Goal: Task Accomplishment & Management: Use online tool/utility

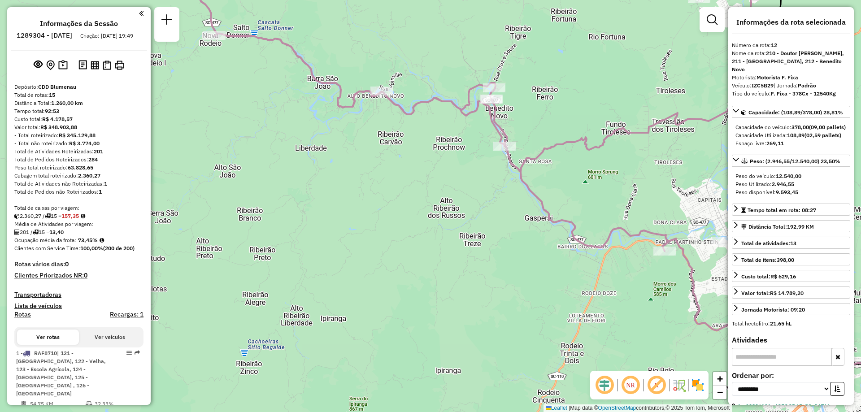
select select "**********"
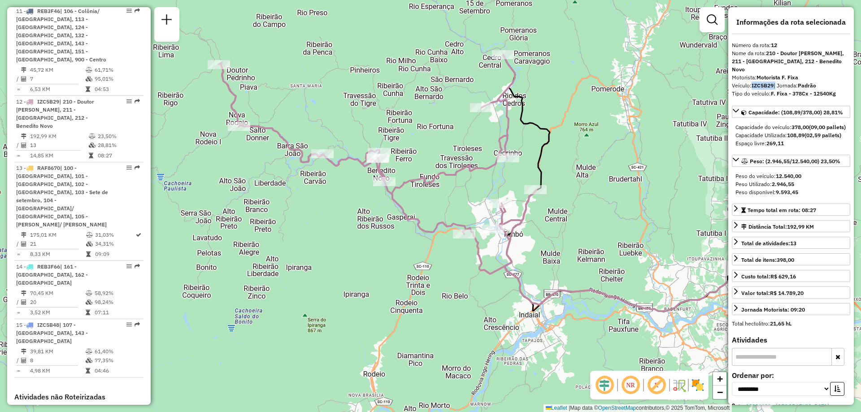
drag, startPoint x: 554, startPoint y: 78, endPoint x: 404, endPoint y: 139, distance: 161.2
click at [404, 139] on div "Janela de atendimento Grade de atendimento Capacidade Transportadoras Veículos …" at bounding box center [430, 206] width 861 height 412
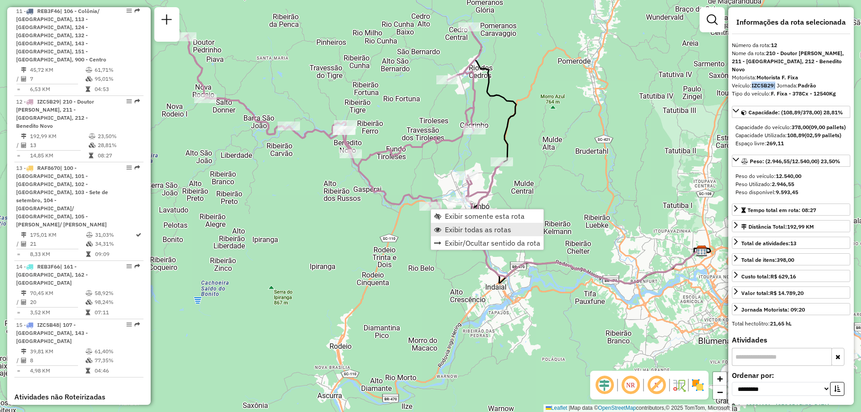
click at [445, 227] on link "Exibir todas as rotas" at bounding box center [487, 229] width 113 height 13
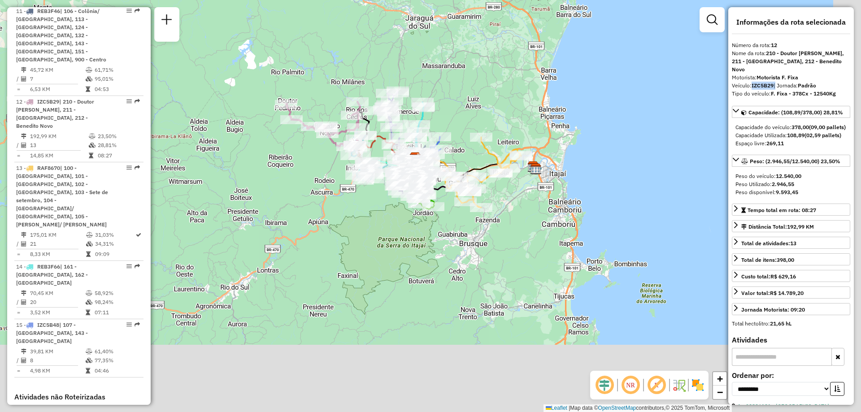
drag, startPoint x: 404, startPoint y: 264, endPoint x: 306, endPoint y: 189, distance: 123.5
click at [306, 189] on div "Janela de atendimento Grade de atendimento Capacidade Transportadoras Veículos …" at bounding box center [430, 206] width 861 height 412
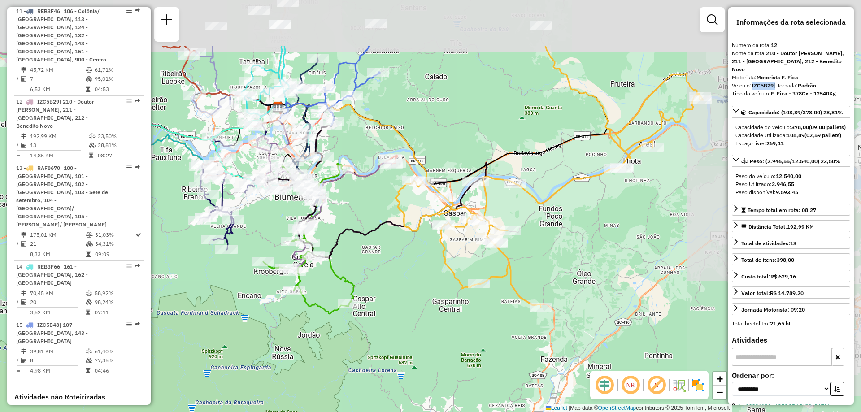
drag, startPoint x: 458, startPoint y: 197, endPoint x: 308, endPoint y: 269, distance: 165.5
click at [308, 269] on div "Janela de atendimento Grade de atendimento Capacidade Transportadoras Veículos …" at bounding box center [430, 206] width 861 height 412
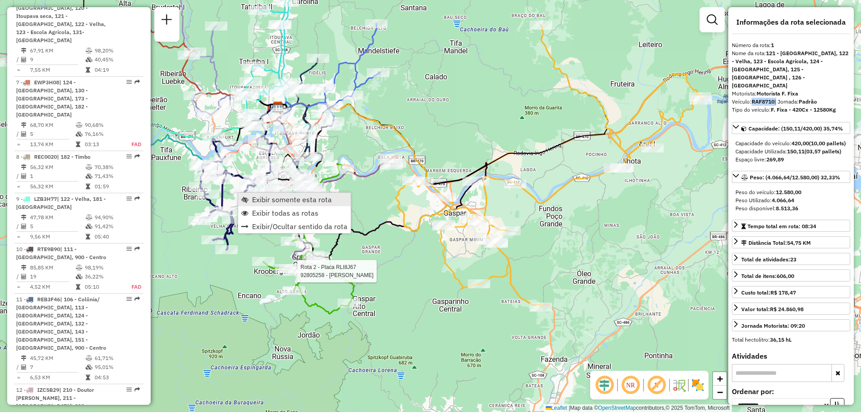
scroll to position [349, 0]
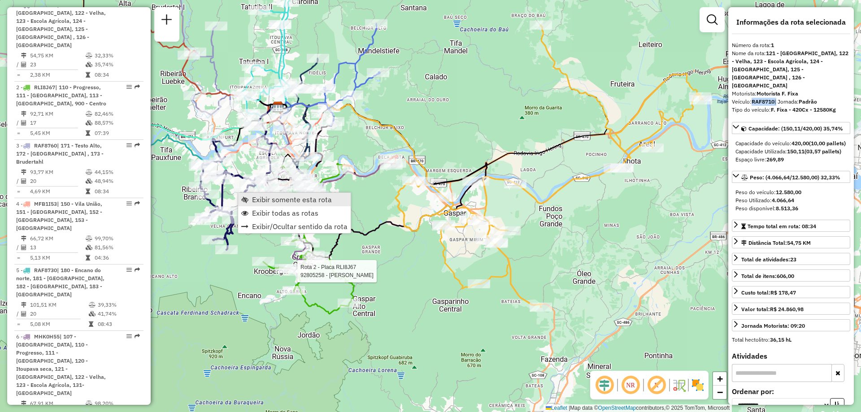
click at [274, 203] on span "Exibir somente esta rota" at bounding box center [292, 199] width 80 height 7
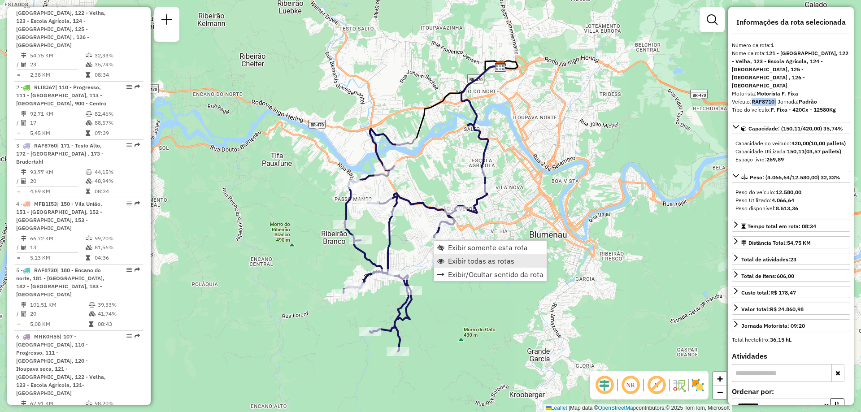
click at [460, 260] on span "Exibir todas as rotas" at bounding box center [481, 260] width 66 height 7
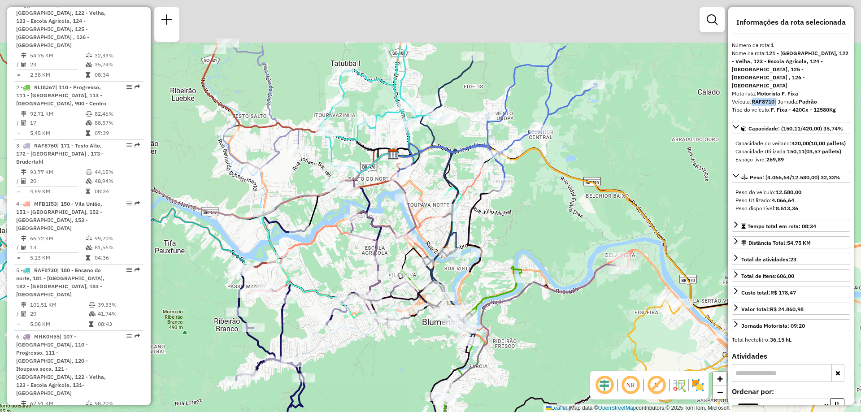
drag, startPoint x: 571, startPoint y: 298, endPoint x: 492, endPoint y: 384, distance: 116.8
click at [492, 384] on div "Janela de atendimento Grade de atendimento Capacidade Transportadoras Veículos …" at bounding box center [430, 206] width 861 height 412
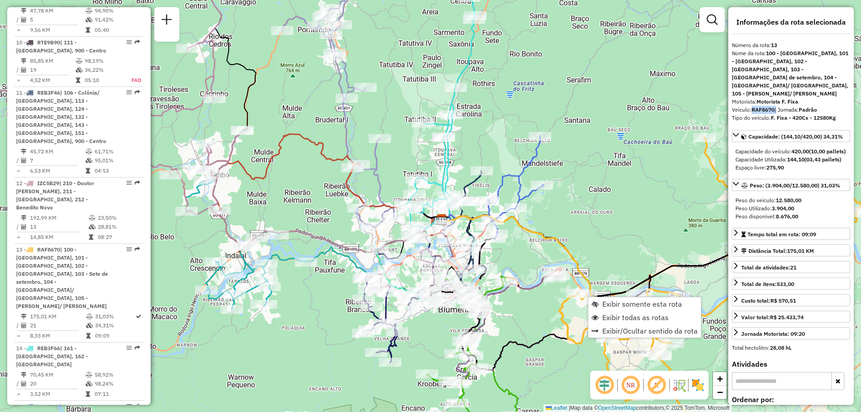
scroll to position [1022, 0]
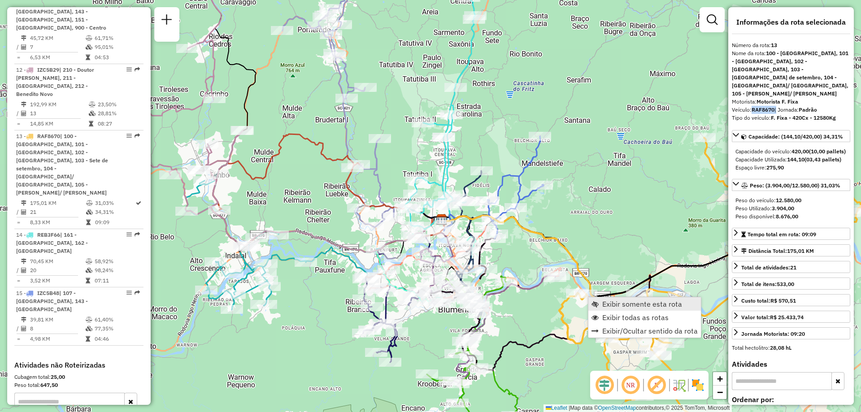
click at [609, 305] on span "Exibir somente esta rota" at bounding box center [642, 304] width 80 height 7
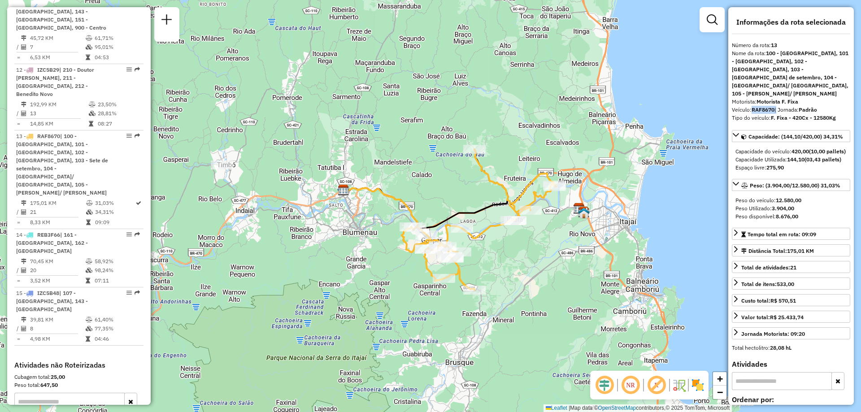
drag, startPoint x: 599, startPoint y: 308, endPoint x: 576, endPoint y: 299, distance: 24.4
click at [576, 299] on div "Janela de atendimento Grade de atendimento Capacidade Transportadoras Veículos …" at bounding box center [430, 206] width 861 height 412
